Goal: Navigation & Orientation: Find specific page/section

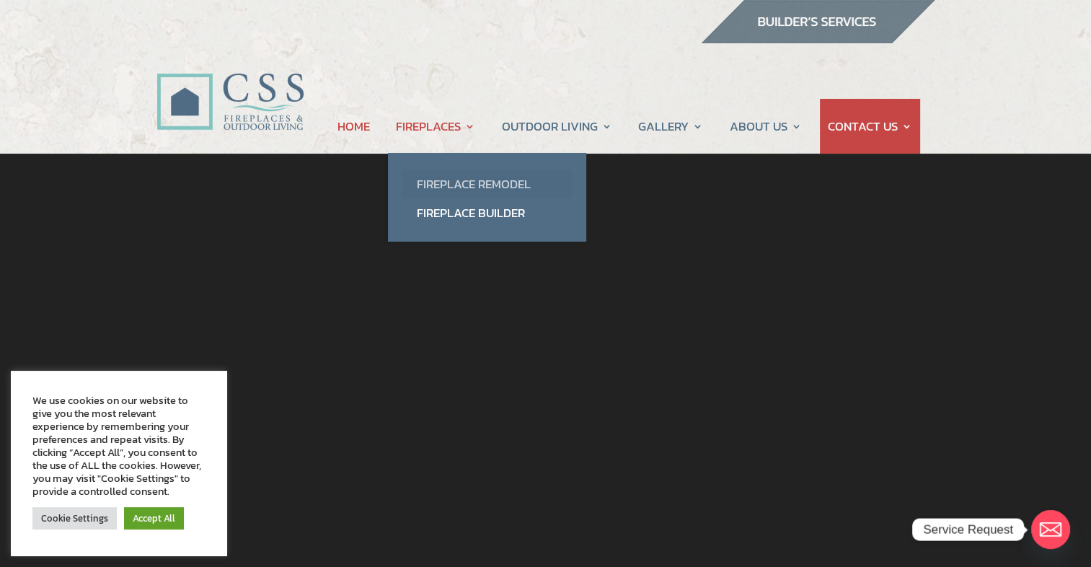
click at [444, 177] on link "Fireplace Remodel" at bounding box center [486, 183] width 169 height 29
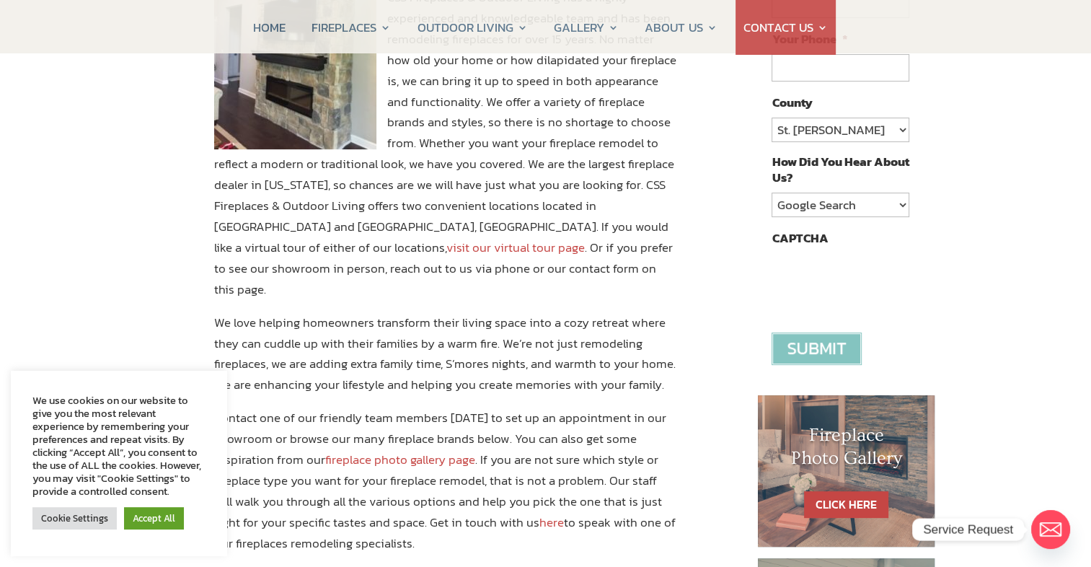
scroll to position [433, 0]
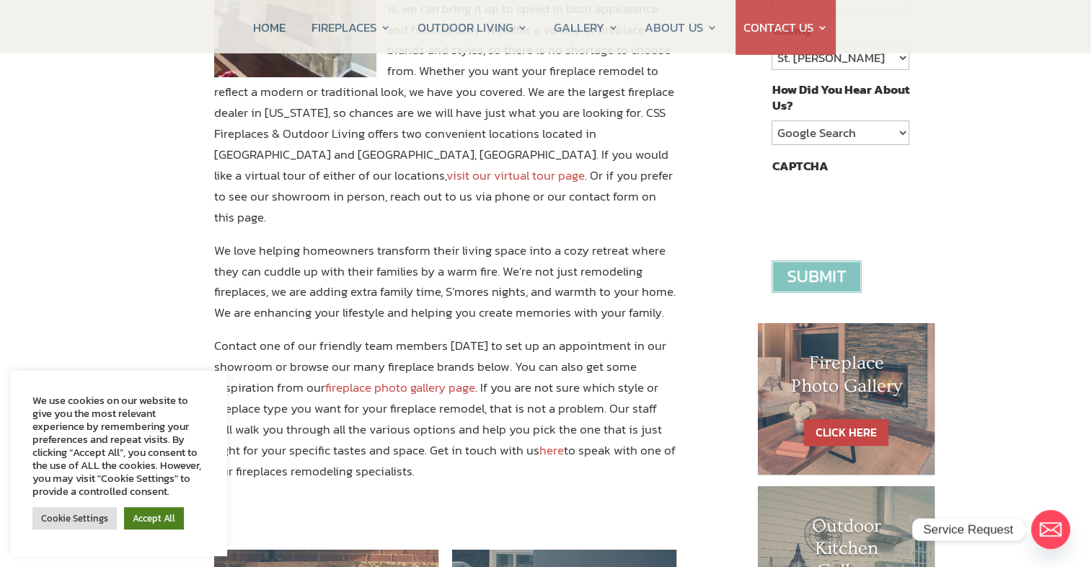
click at [142, 518] on link "Accept All" at bounding box center [154, 518] width 60 height 22
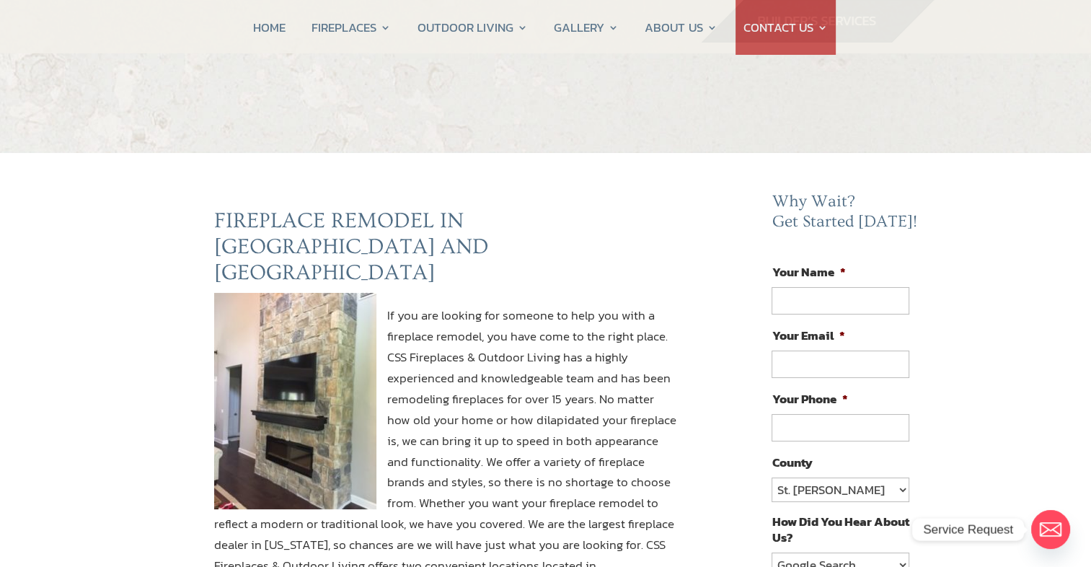
scroll to position [0, 0]
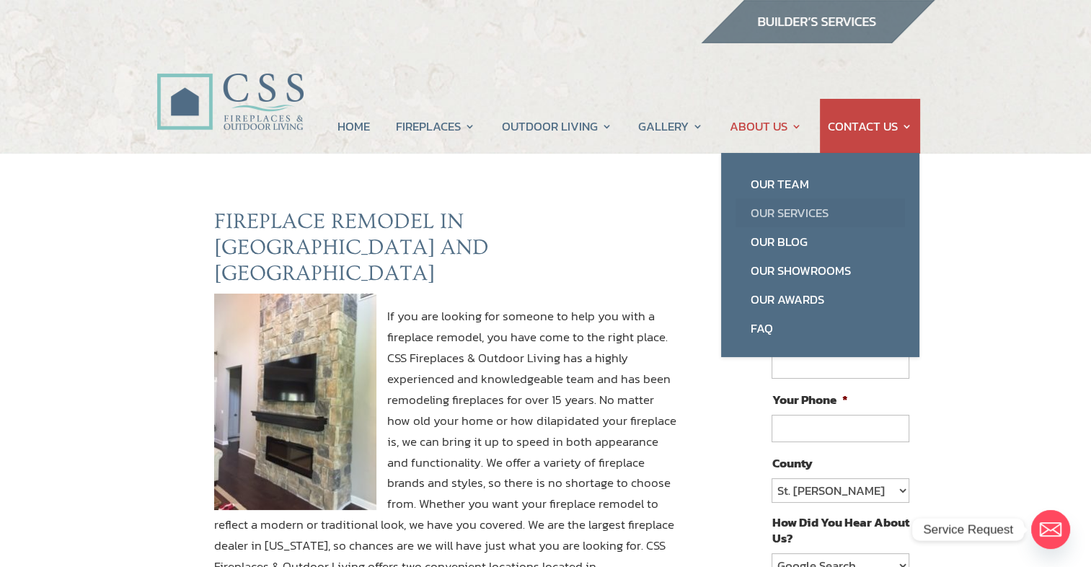
click at [759, 213] on link "Our Services" at bounding box center [820, 212] width 169 height 29
